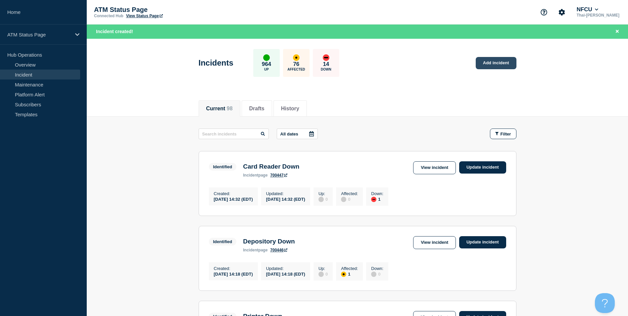
drag, startPoint x: 0, startPoint y: 0, endPoint x: 496, endPoint y: 63, distance: 500.2
click at [496, 63] on link "Add incident" at bounding box center [496, 63] width 41 height 12
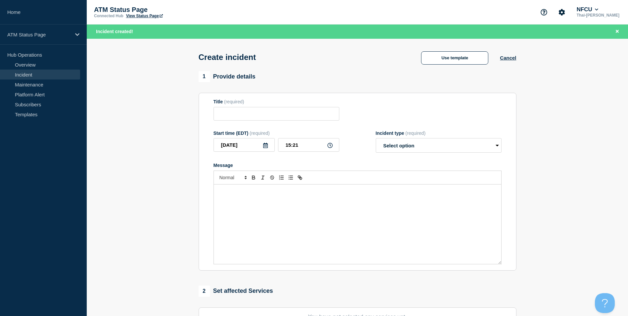
scroll to position [133, 0]
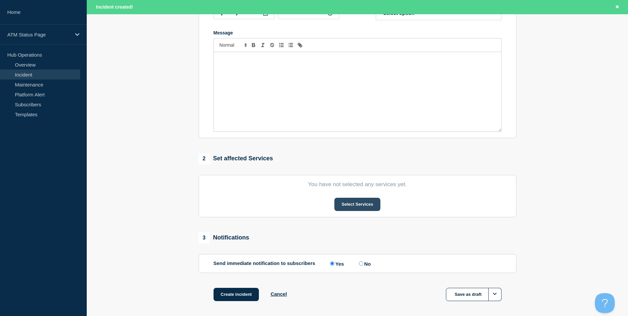
click at [359, 200] on button "Select Services" at bounding box center [358, 204] width 46 height 13
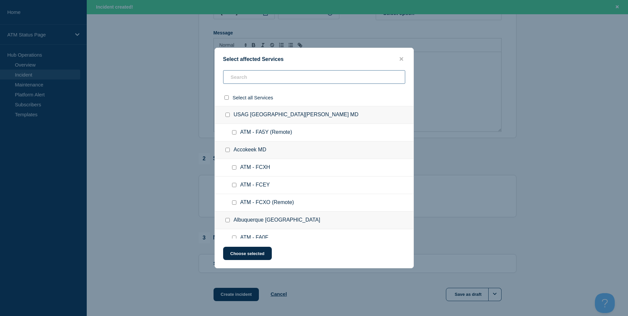
click at [254, 73] on input "text" at bounding box center [314, 77] width 182 height 14
click at [257, 76] on input "text" at bounding box center [314, 77] width 182 height 14
click at [245, 81] on input "text" at bounding box center [314, 77] width 182 height 14
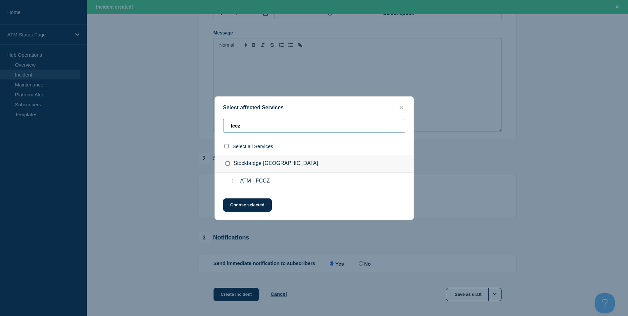
type input "fccz"
click at [235, 181] on input "ATM - FCCZ checkbox" at bounding box center [234, 181] width 4 height 4
checkbox input "true"
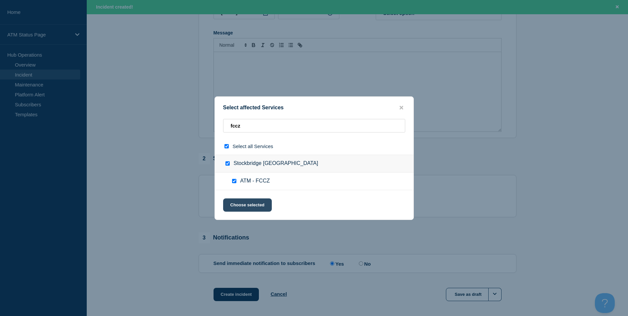
click at [244, 206] on button "Choose selected" at bounding box center [247, 204] width 49 height 13
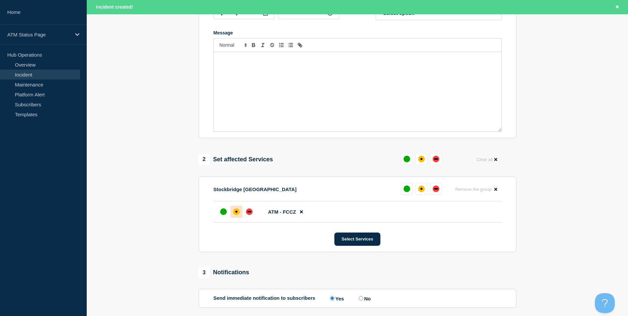
click at [236, 209] on div at bounding box center [237, 212] width 12 height 12
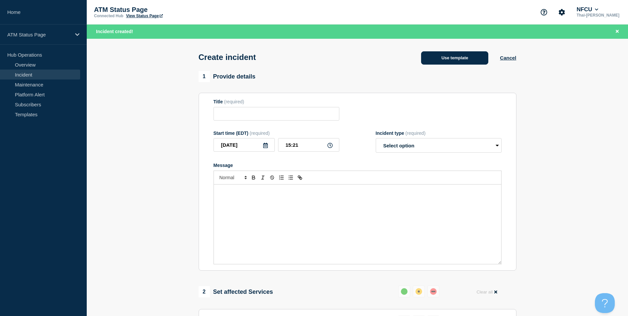
click at [454, 56] on button "Use template" at bounding box center [454, 57] width 67 height 13
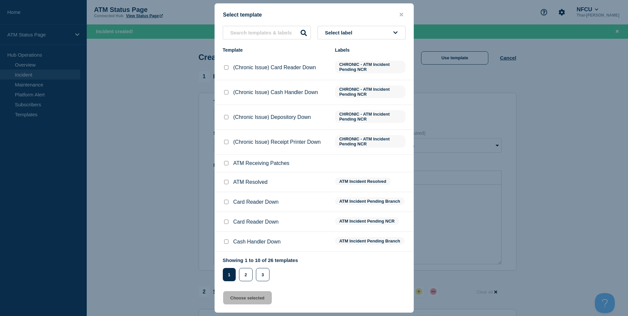
click at [241, 17] on div "Select template" at bounding box center [314, 15] width 199 height 6
click at [244, 32] on input "text" at bounding box center [267, 33] width 88 height 14
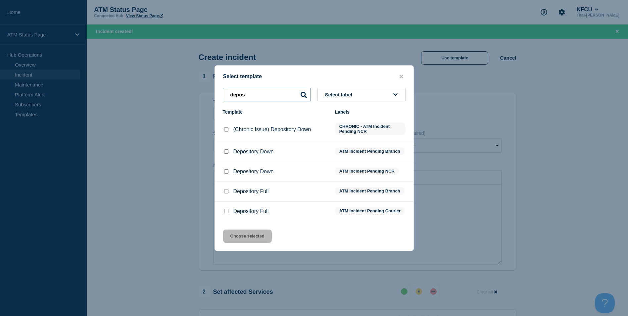
type input "depos"
click at [225, 151] on input "Depository Down checkbox" at bounding box center [226, 151] width 4 height 4
checkbox input "true"
click at [227, 241] on button "Choose selected" at bounding box center [247, 236] width 49 height 13
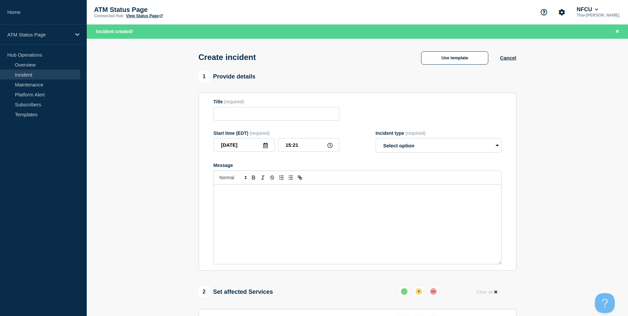
type input "Depository Down"
select select "identified"
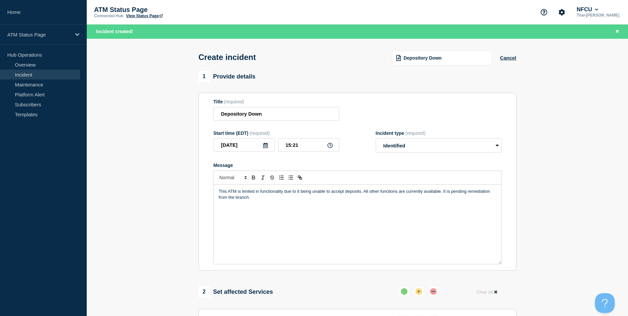
scroll to position [166, 0]
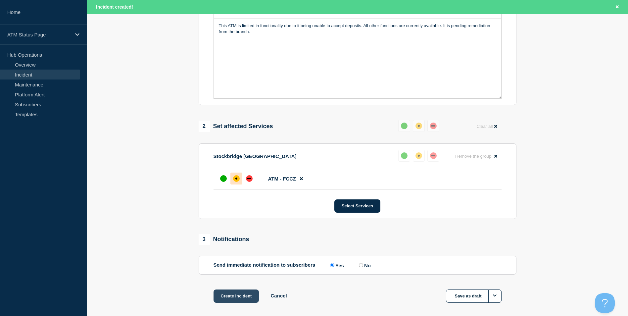
click at [243, 294] on button "Create incident" at bounding box center [237, 296] width 46 height 13
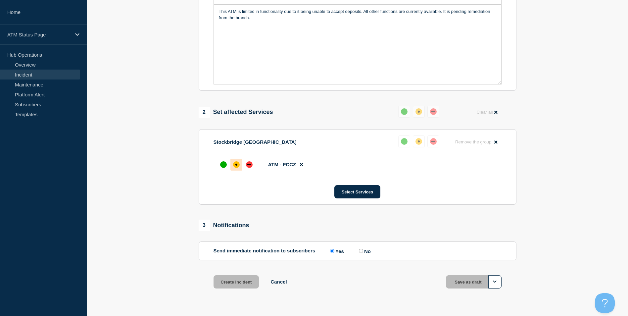
scroll to position [152, 0]
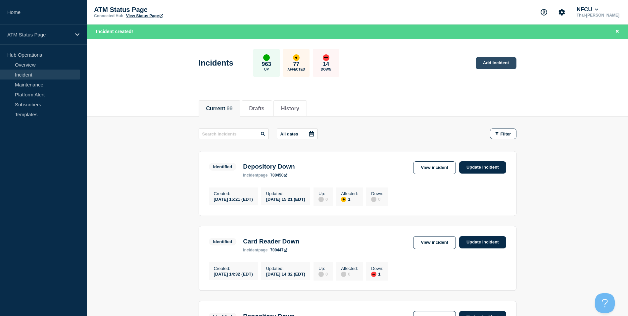
click at [493, 64] on link "Add incident" at bounding box center [496, 63] width 41 height 12
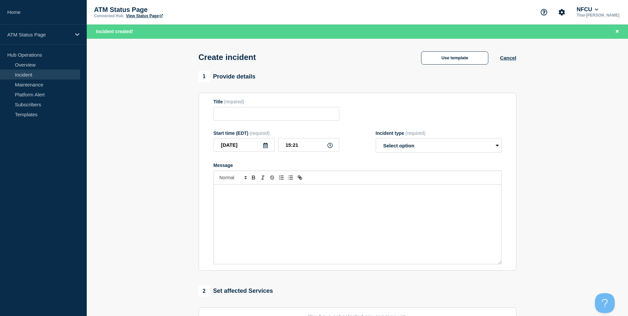
scroll to position [133, 0]
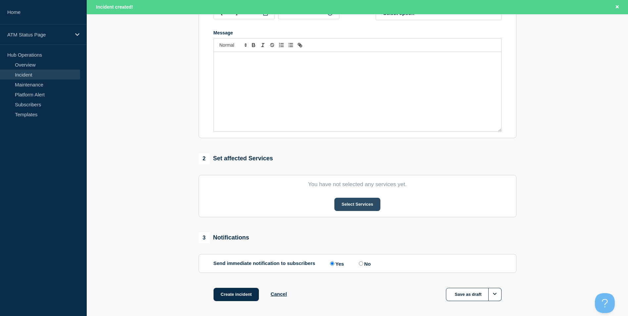
click at [347, 208] on button "Select Services" at bounding box center [358, 204] width 46 height 13
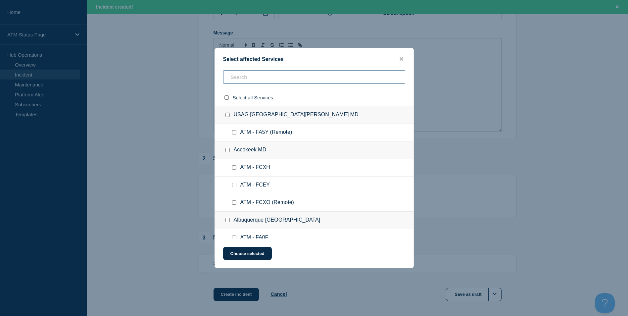
click at [261, 77] on input "text" at bounding box center [314, 77] width 182 height 14
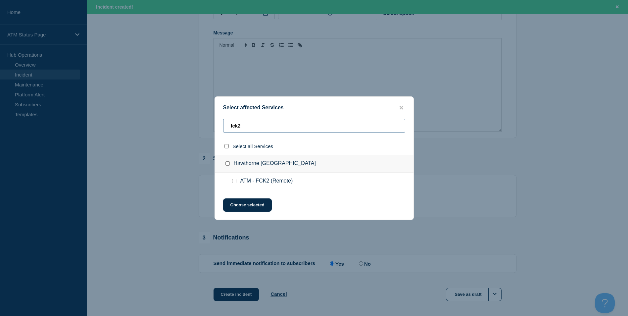
type input "fck2"
click at [233, 183] on input "ATM - FCK2 (Remote) checkbox" at bounding box center [234, 181] width 4 height 4
checkbox input "true"
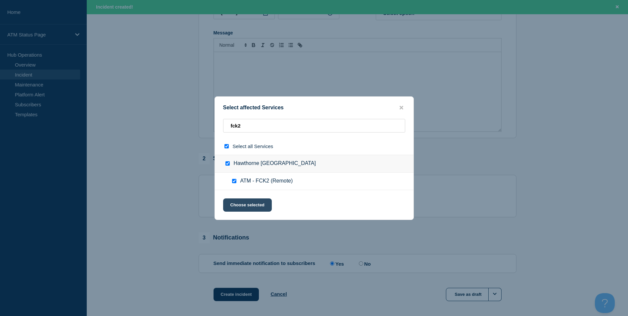
click at [246, 199] on button "Choose selected" at bounding box center [247, 204] width 49 height 13
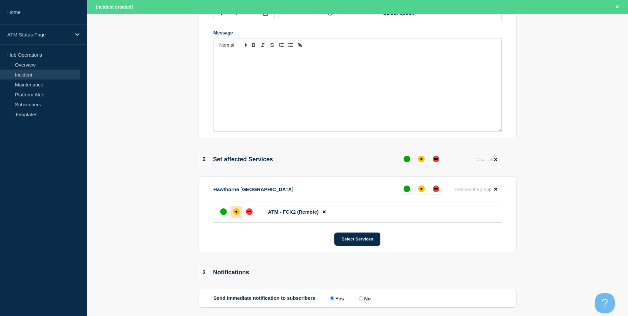
click at [236, 212] on div "affected" at bounding box center [236, 211] width 7 height 7
click at [251, 212] on div "down" at bounding box center [249, 211] width 7 height 7
click at [238, 215] on div "affected" at bounding box center [236, 211] width 7 height 7
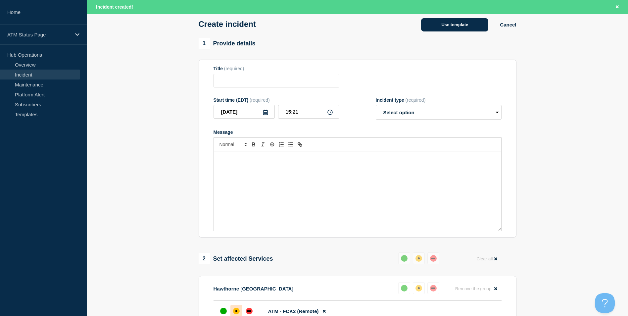
scroll to position [0, 0]
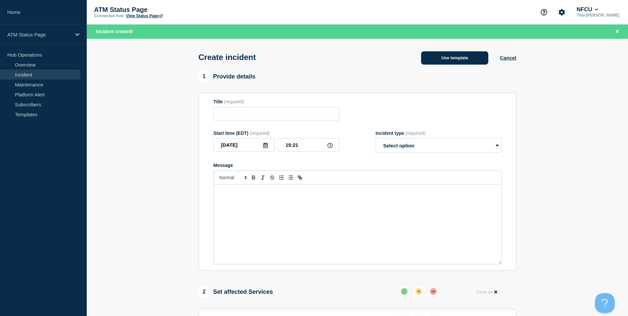
click at [455, 58] on button "Use template" at bounding box center [454, 57] width 67 height 13
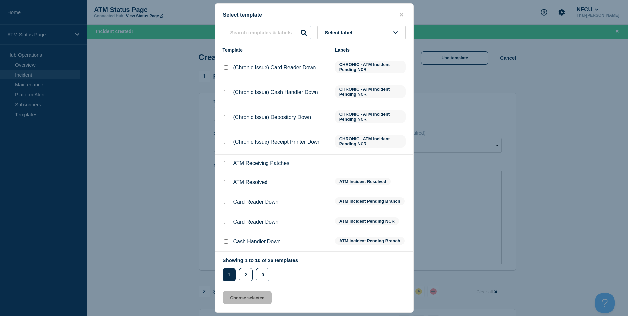
click at [250, 29] on input "text" at bounding box center [267, 33] width 88 height 14
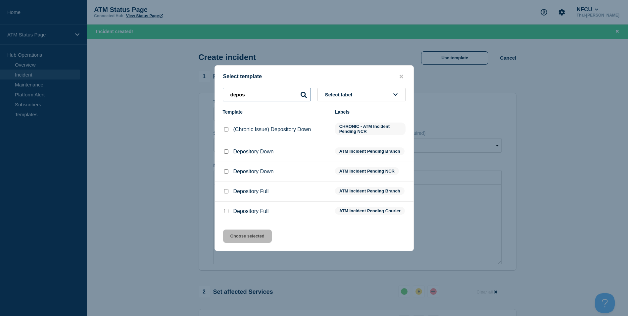
type input "depos"
click at [223, 172] on div at bounding box center [226, 171] width 7 height 7
click at [228, 171] on input "Depository Down checkbox" at bounding box center [226, 171] width 4 height 4
checkbox input "true"
click at [250, 243] on button "Choose selected" at bounding box center [247, 236] width 49 height 13
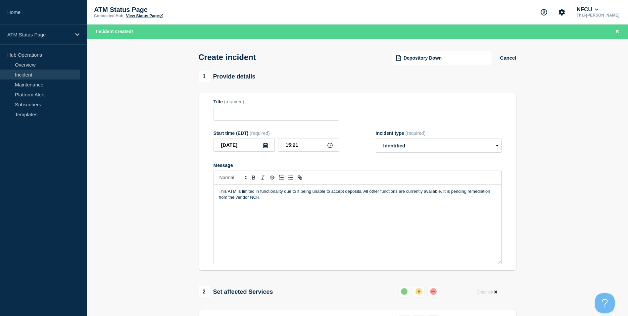
type input "Depository Down"
select select "identified"
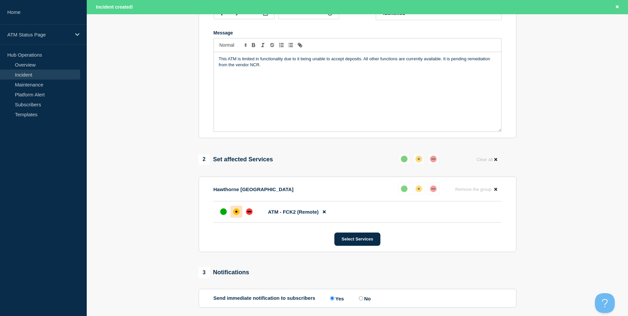
scroll to position [166, 0]
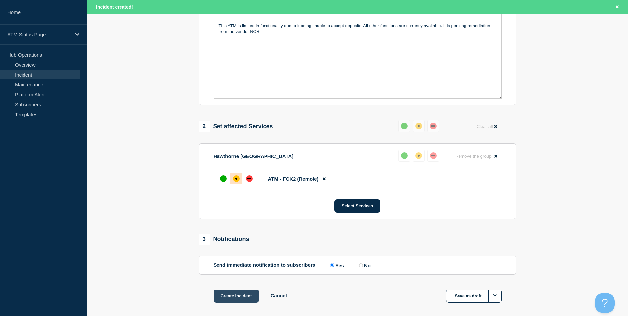
click at [241, 296] on button "Create incident" at bounding box center [237, 296] width 46 height 13
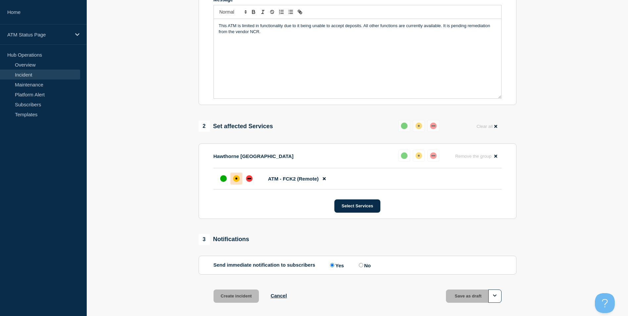
scroll to position [152, 0]
